Goal: Information Seeking & Learning: Learn about a topic

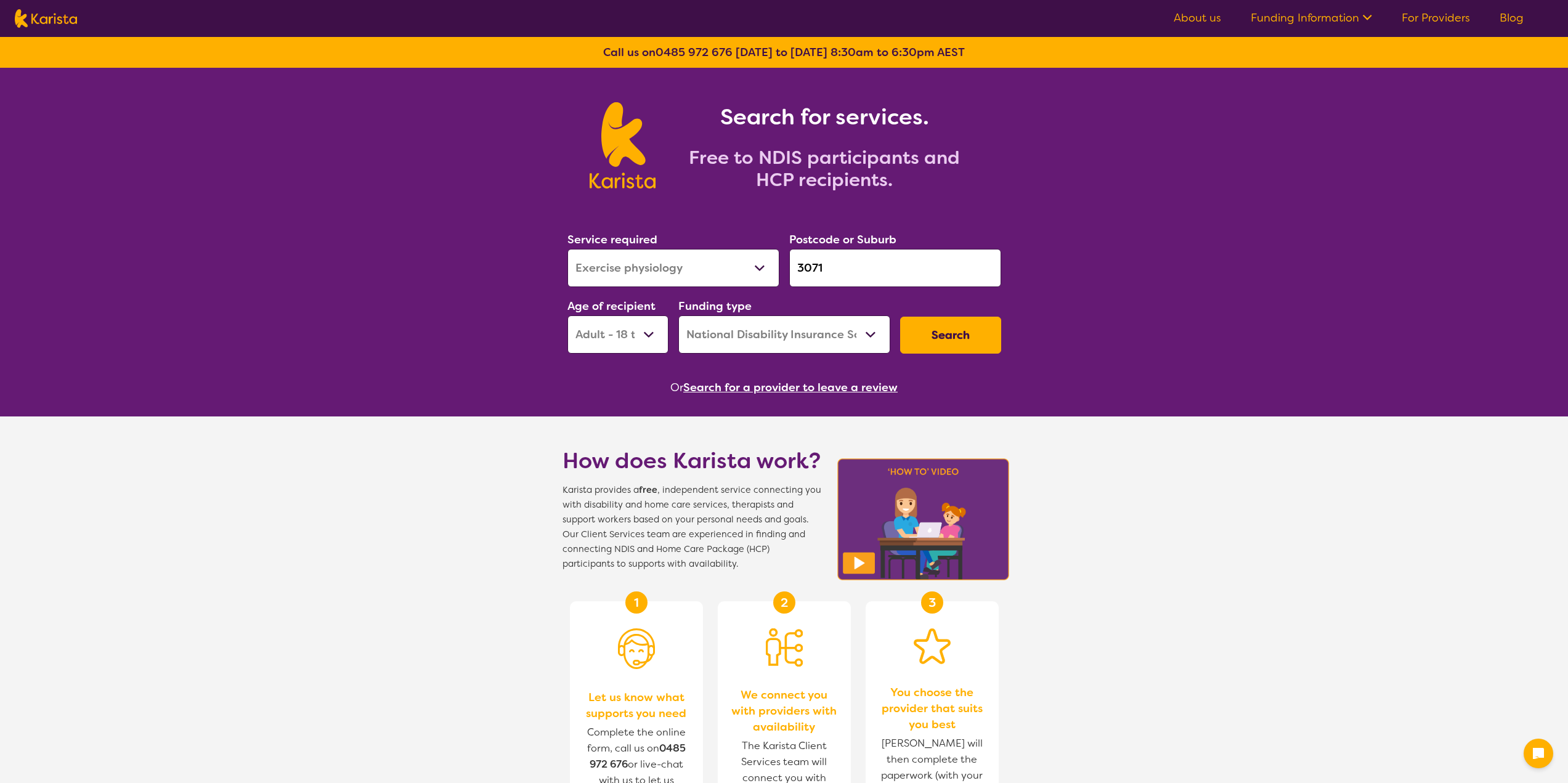
select select "Exercise physiology"
select select "AD"
select select "NDIS"
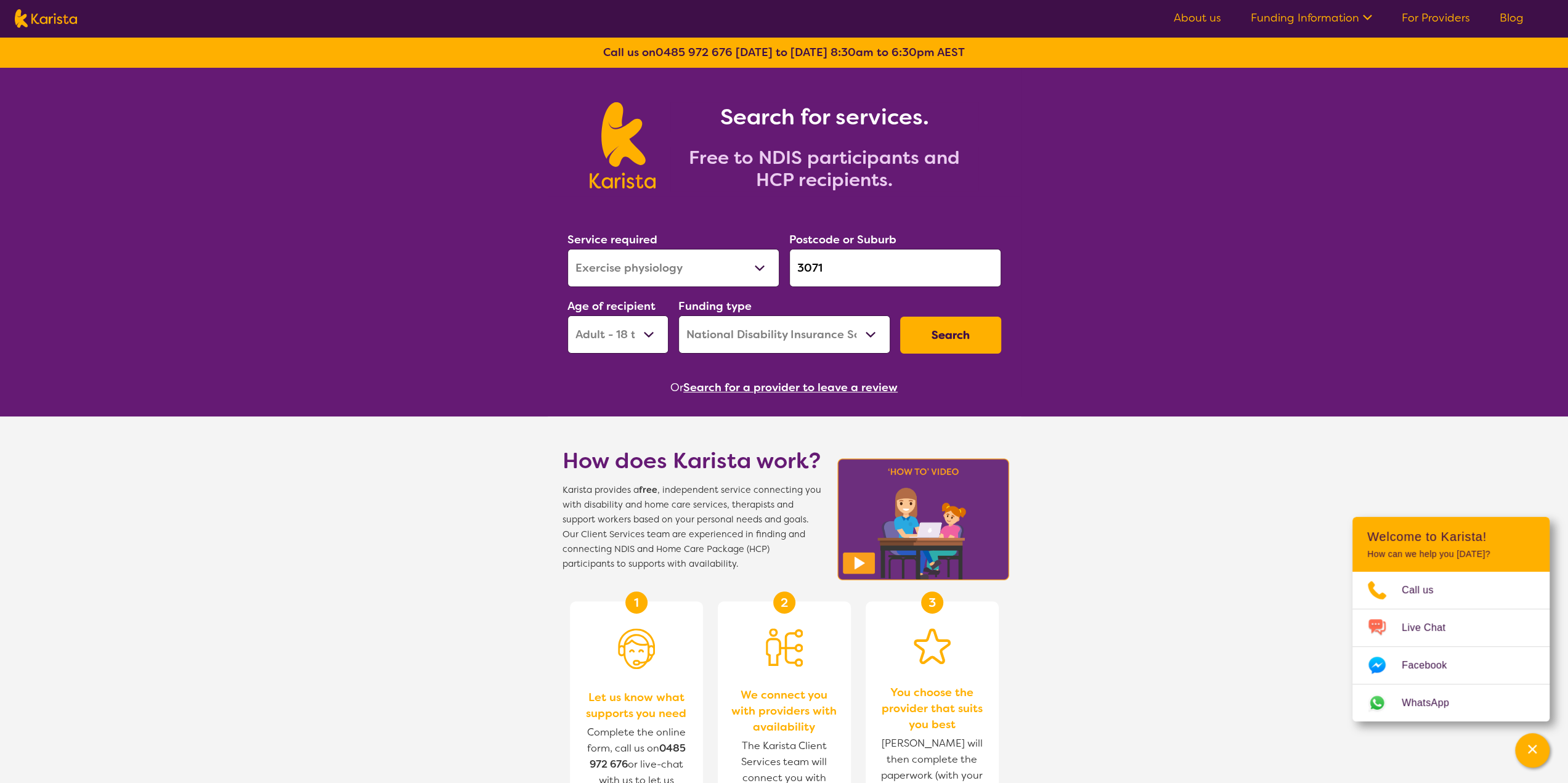
click at [851, 275] on input "3071" at bounding box center [896, 268] width 212 height 38
drag, startPoint x: 863, startPoint y: 263, endPoint x: 779, endPoint y: 263, distance: 84.0
click at [779, 263] on div "Service required Allied Health Assistant Assessment ([MEDICAL_DATA] or [MEDICAL…" at bounding box center [784, 292] width 443 height 133
paste input "2515"
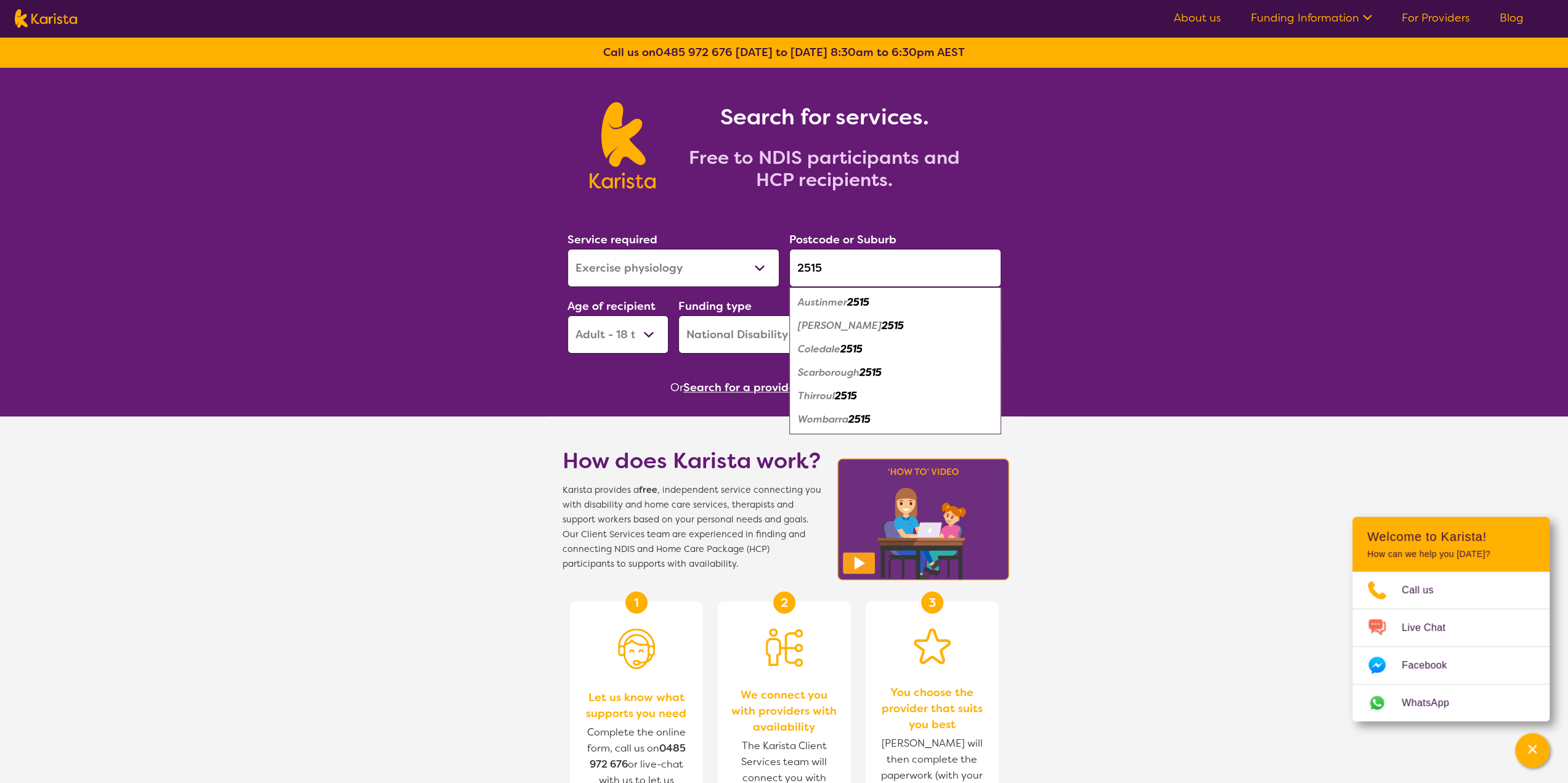
type input "2515"
click at [713, 278] on select "Allied Health Assistant Assessment ([MEDICAL_DATA] or [MEDICAL_DATA]) Behaviour…" at bounding box center [674, 268] width 212 height 38
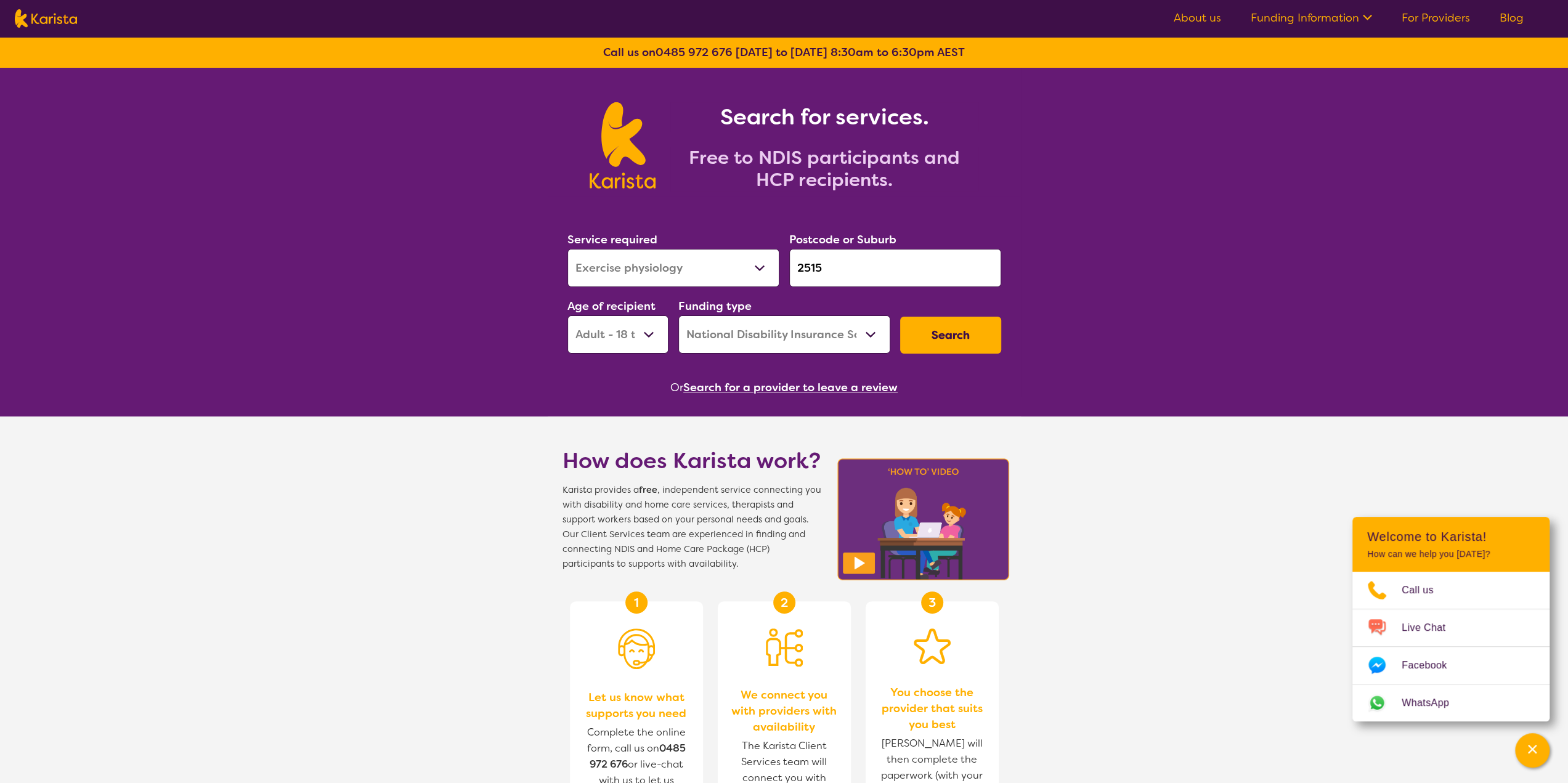
select select "[MEDICAL_DATA]"
click at [568, 249] on select "Allied Health Assistant Assessment ([MEDICAL_DATA] or [MEDICAL_DATA]) Behaviour…" at bounding box center [674, 268] width 212 height 38
click at [649, 338] on select "Early Childhood - 0 to 9 Child - 10 to 11 Adolescent - 12 to 17 Adult - 18 to 6…" at bounding box center [618, 334] width 101 height 38
select select "AG"
click at [568, 315] on select "Early Childhood - 0 to 9 Child - 10 to 11 Adolescent - 12 to 17 Adult - 18 to 6…" at bounding box center [618, 334] width 101 height 38
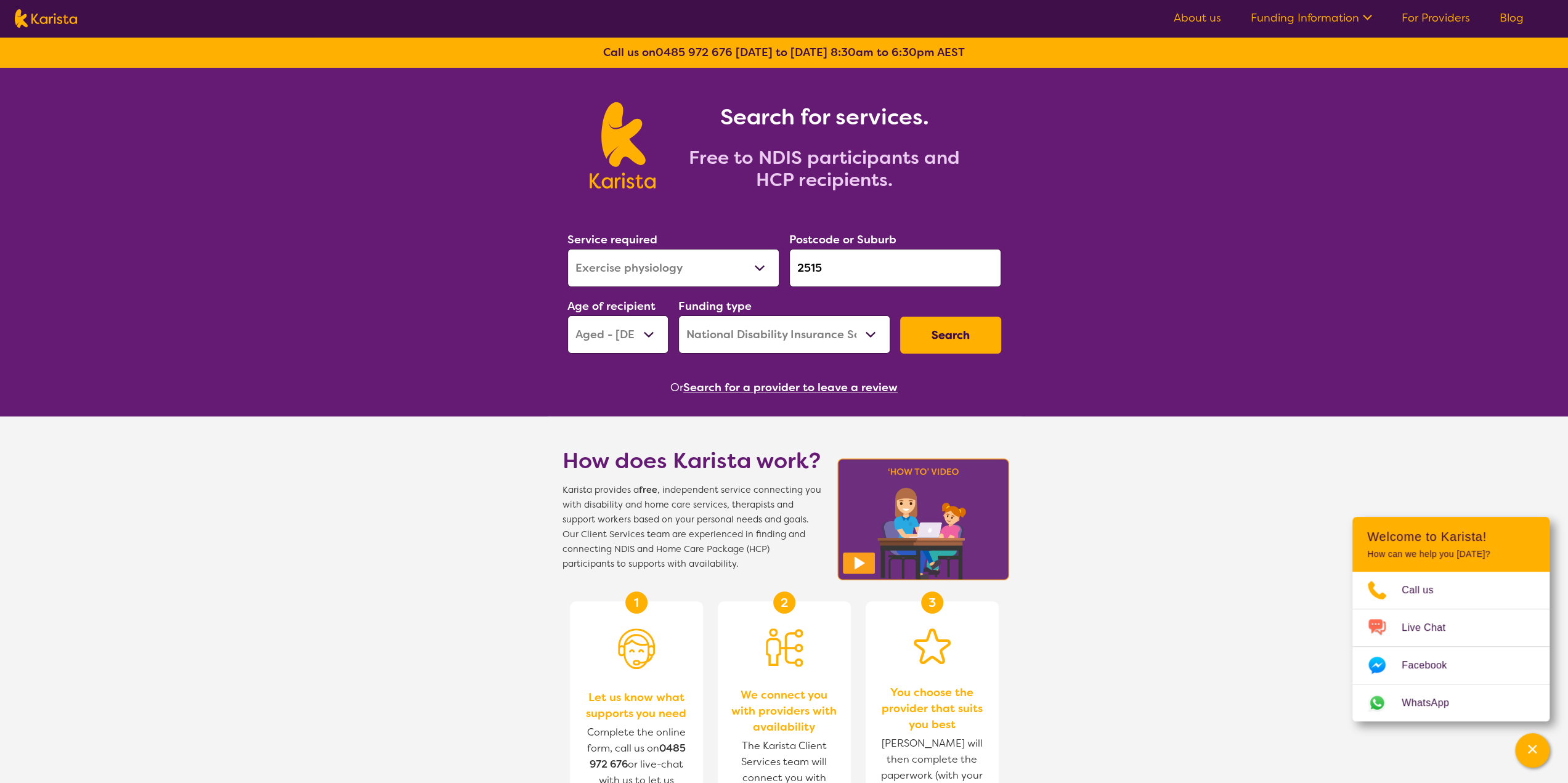
click at [768, 329] on select "Home Care Package (HCP) National Disability Insurance Scheme (NDIS) I don't know" at bounding box center [784, 334] width 212 height 38
select select "HCP"
click at [678, 315] on select "Home Care Package (HCP) National Disability Insurance Scheme (NDIS) I don't know" at bounding box center [784, 334] width 212 height 38
click at [949, 341] on button "Search" at bounding box center [950, 335] width 101 height 37
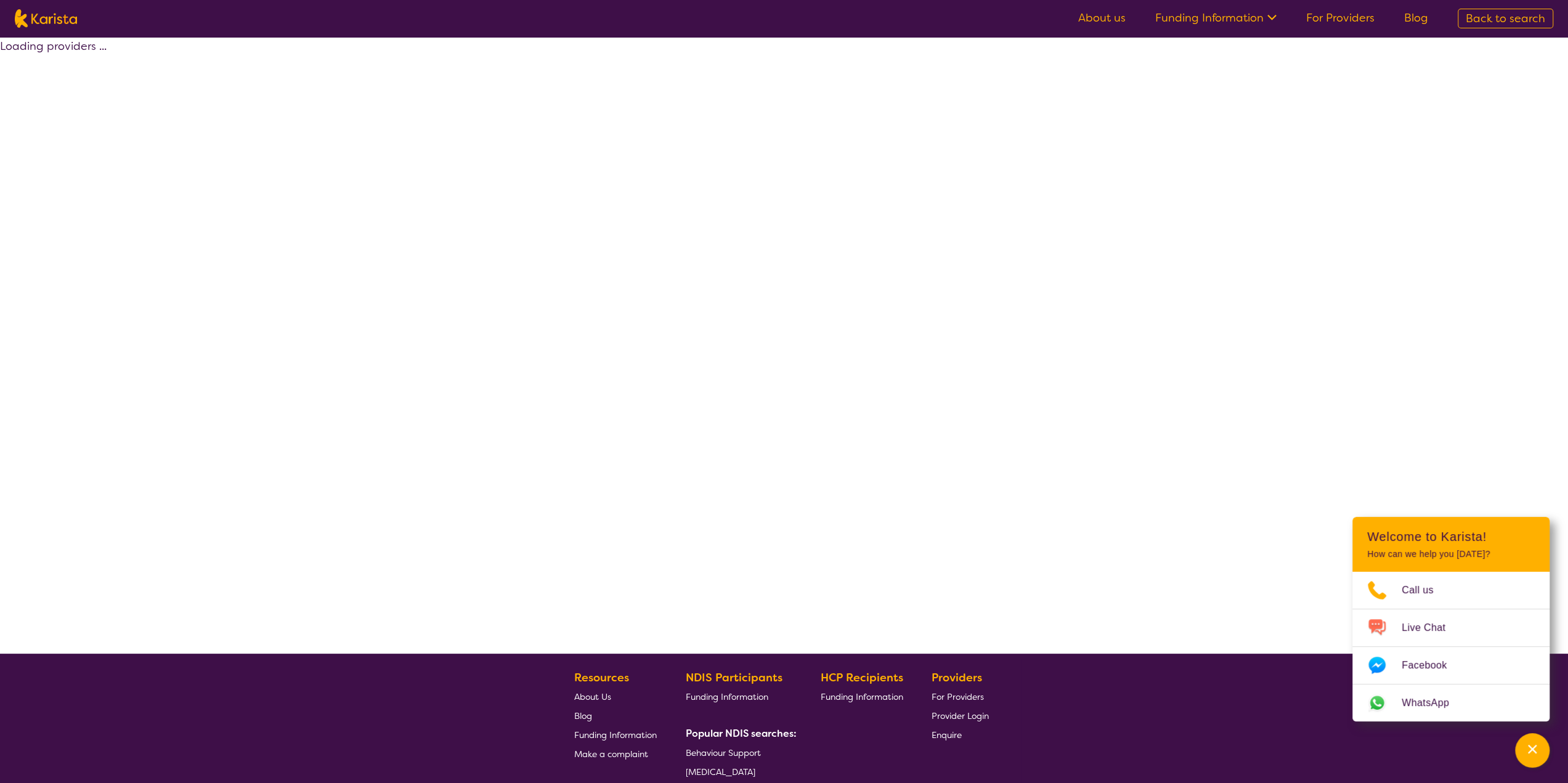
select select "HCP"
select select "[MEDICAL_DATA]"
select select "AG"
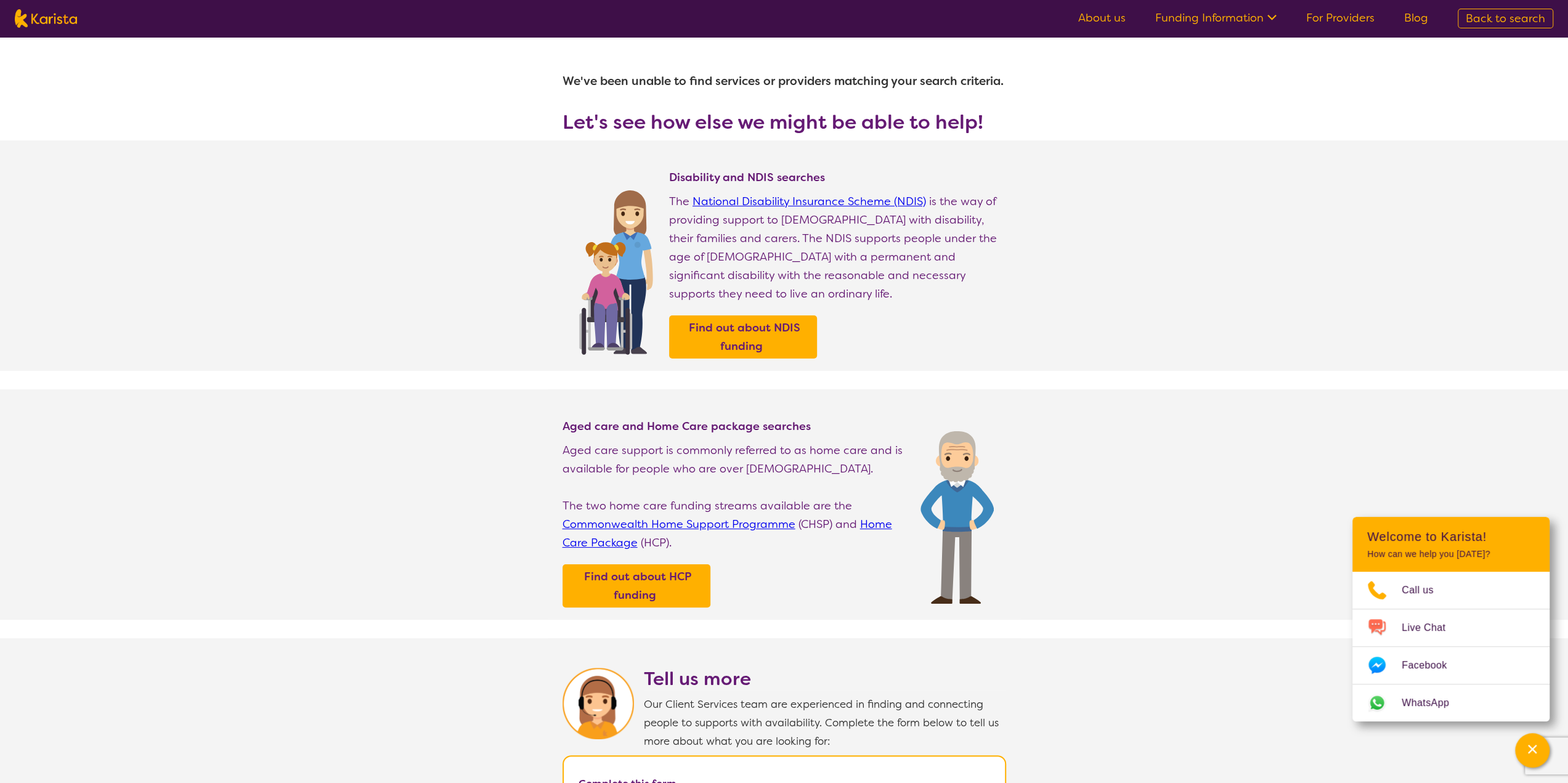
select select "[MEDICAL_DATA]"
select select "AG"
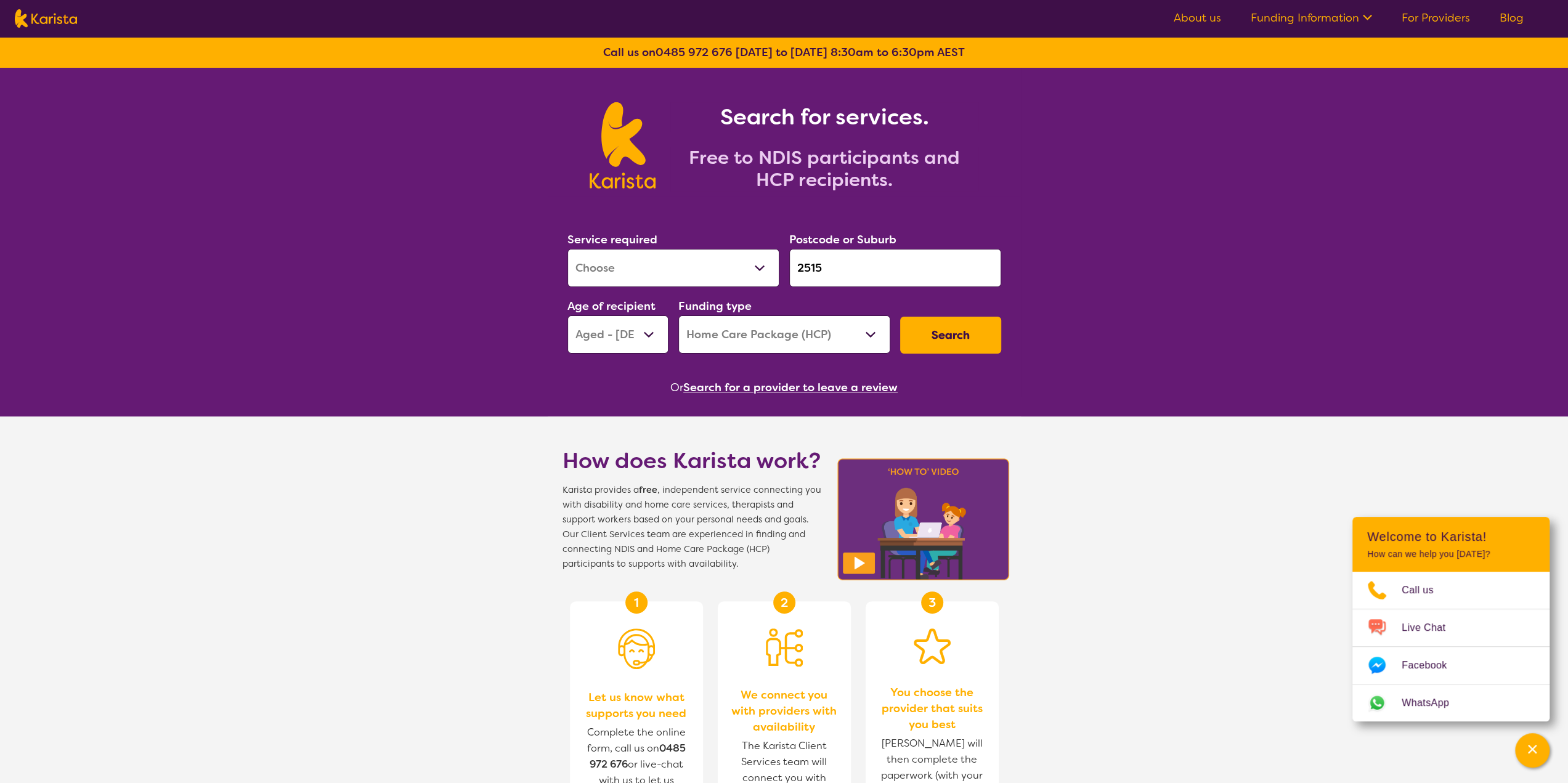
click at [832, 338] on select "Home Care Package (HCP) National Disability Insurance Scheme (NDIS) I don't know" at bounding box center [784, 334] width 212 height 38
select select "NDIS"
click at [678, 315] on select "Home Care Package (HCP) National Disability Insurance Scheme (NDIS) I don't know" at bounding box center [784, 334] width 212 height 38
click at [933, 337] on button "Search" at bounding box center [950, 335] width 101 height 37
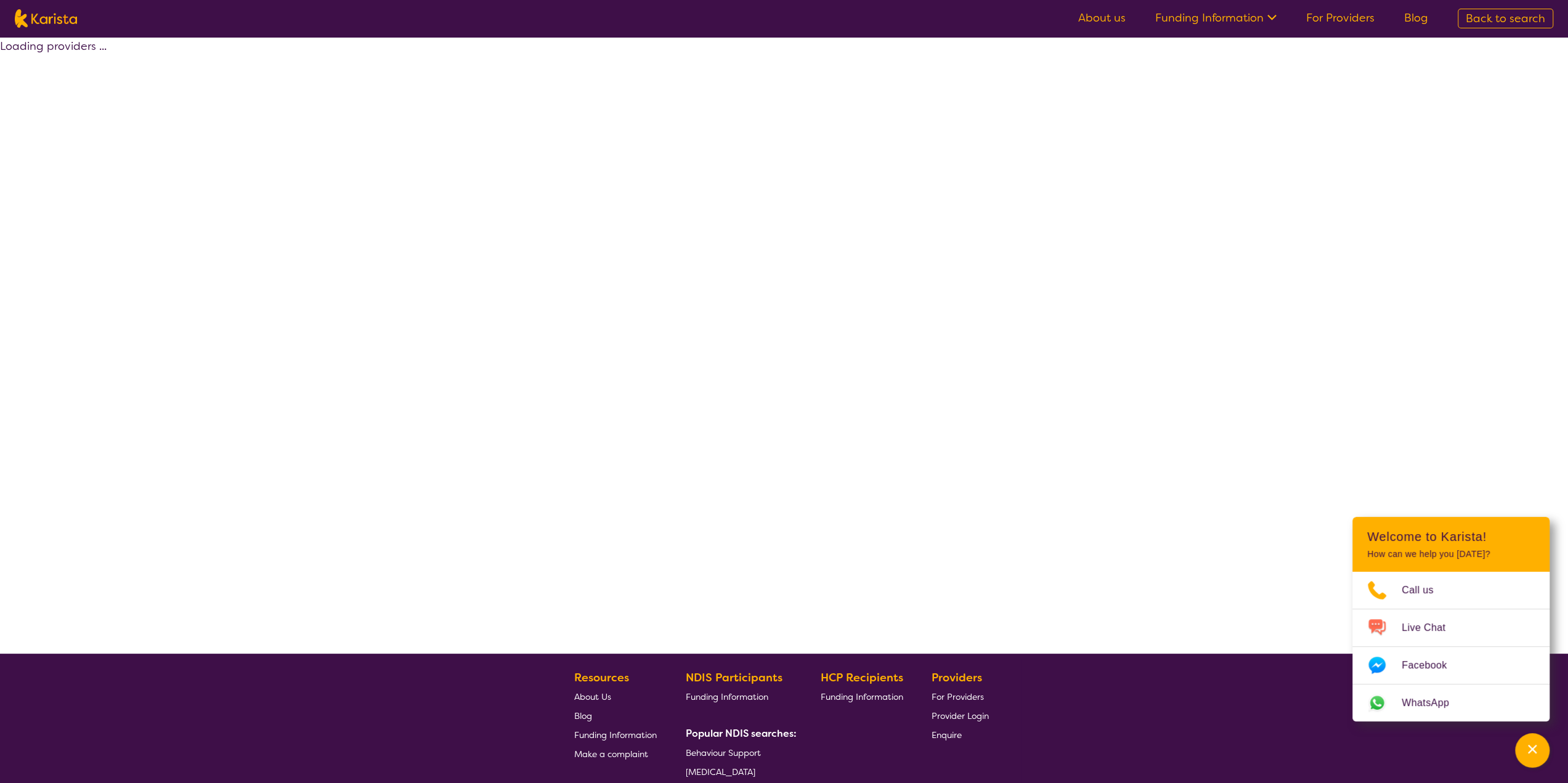
select select "by_score"
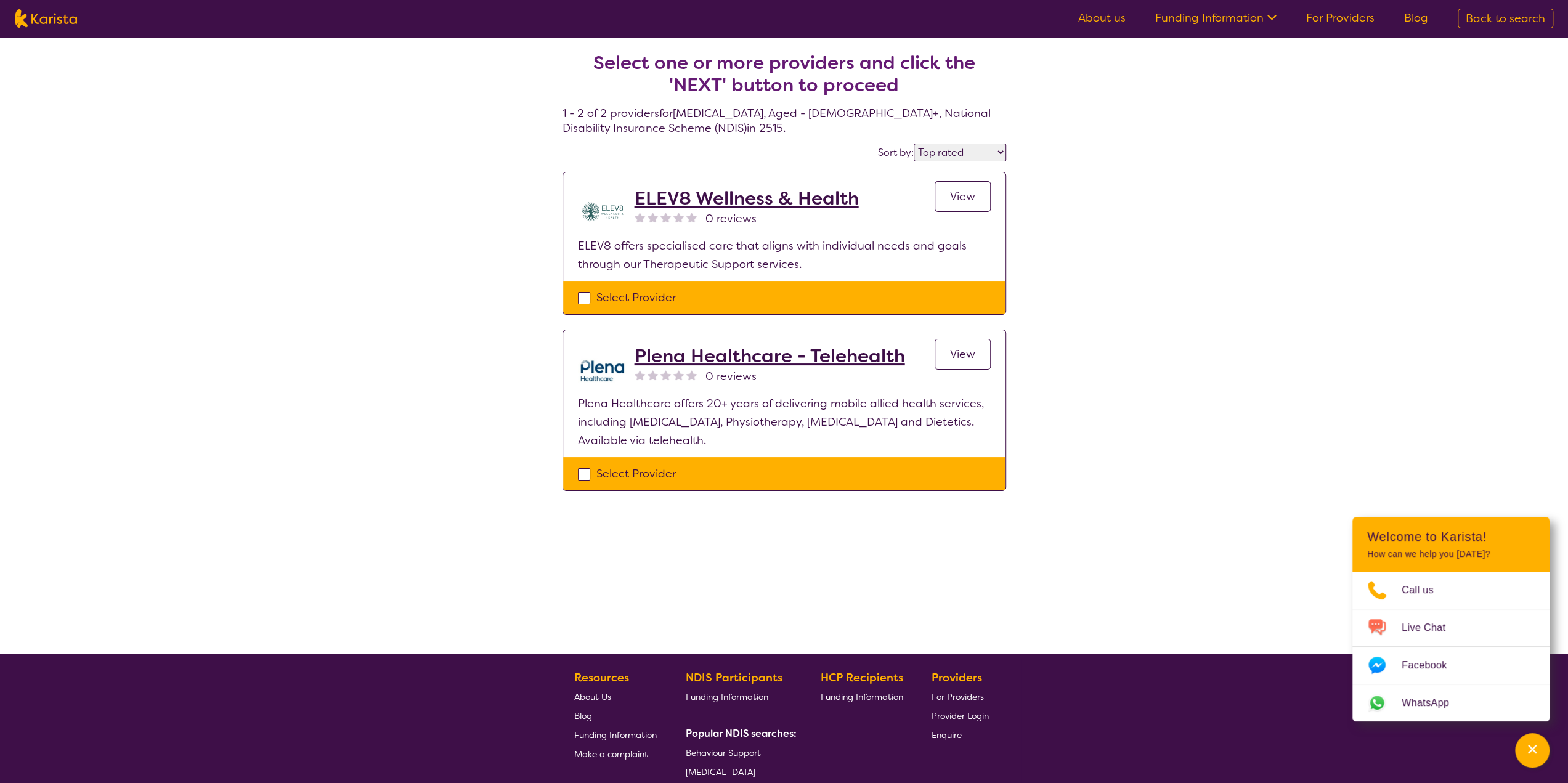
click at [759, 198] on h2 "ELEV8 Wellness & Health" at bounding box center [746, 198] width 225 height 22
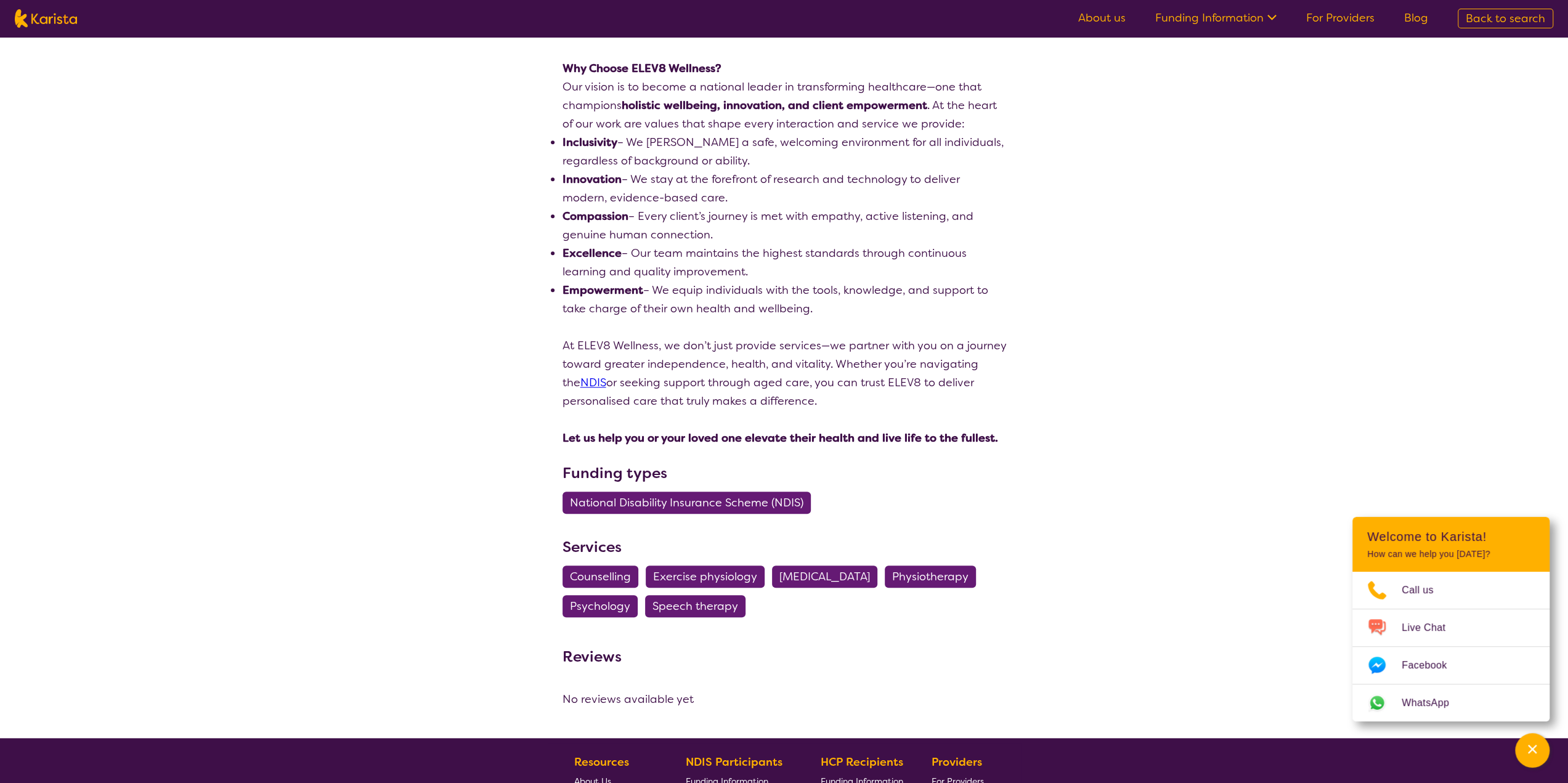
scroll to position [836, 0]
